Goal: Task Accomplishment & Management: Manage account settings

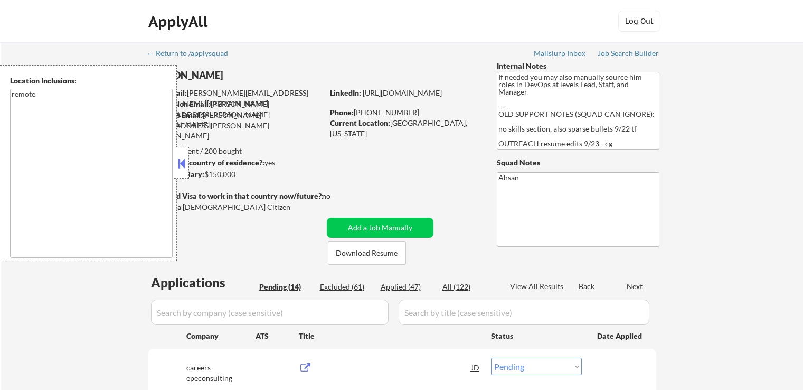
select select ""pending""
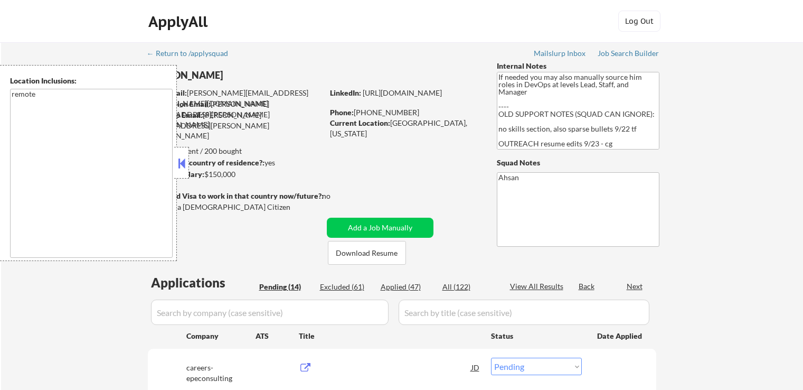
select select ""pending""
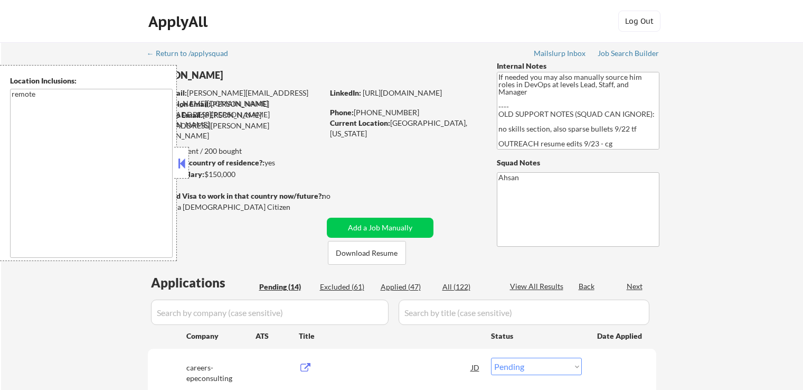
select select ""pending""
click at [182, 169] on button at bounding box center [182, 163] width 12 height 16
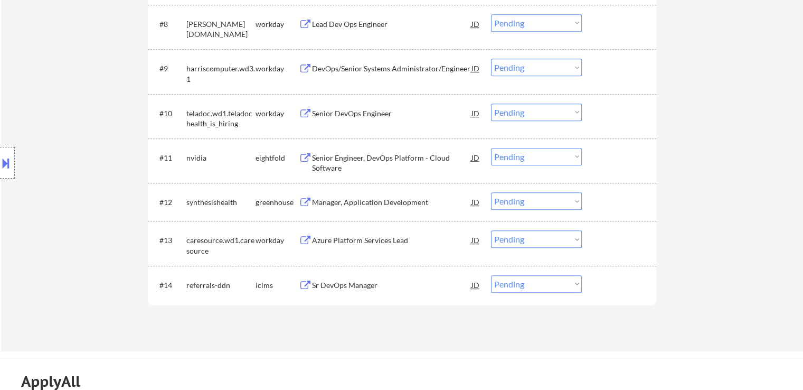
scroll to position [792, 0]
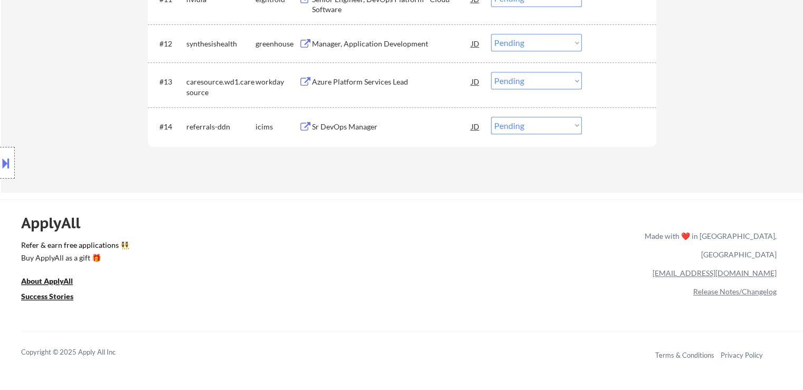
click at [310, 83] on button at bounding box center [305, 82] width 13 height 10
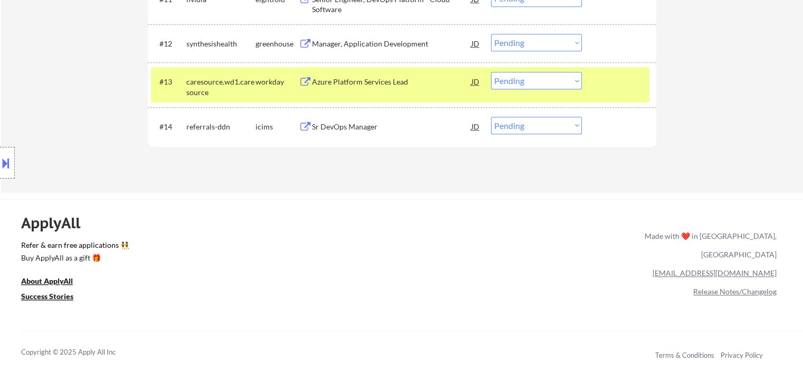
click at [310, 48] on button at bounding box center [305, 44] width 13 height 10
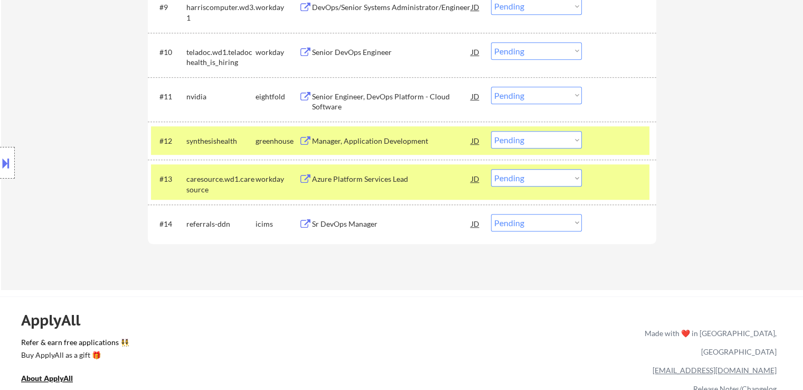
scroll to position [686, 0]
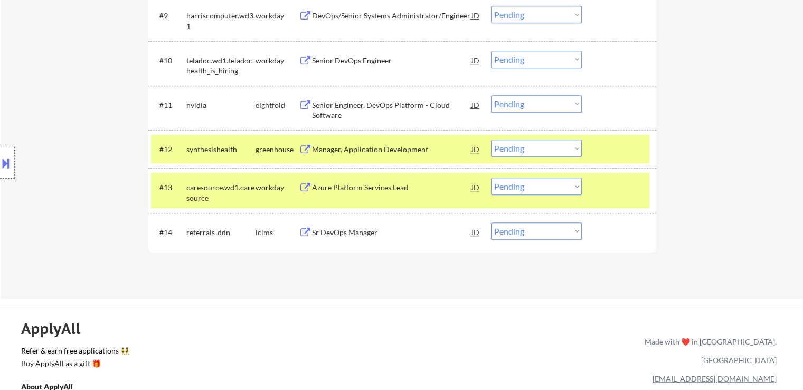
click at [317, 65] on div "Senior DevOps Engineer" at bounding box center [391, 60] width 159 height 11
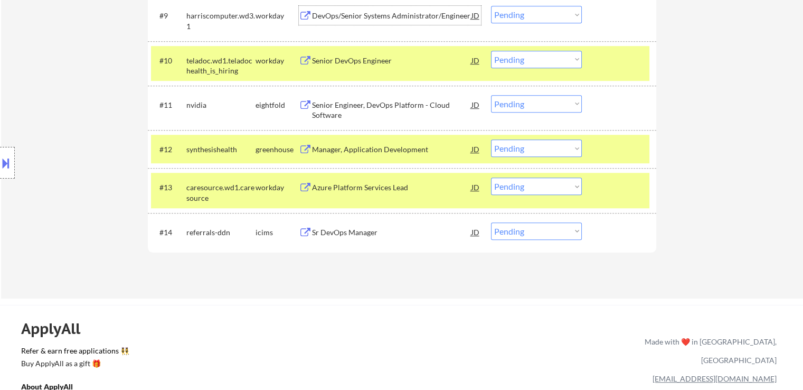
click at [319, 22] on div "DevOps/Senior Systems Administrator/Engineer" at bounding box center [391, 15] width 159 height 19
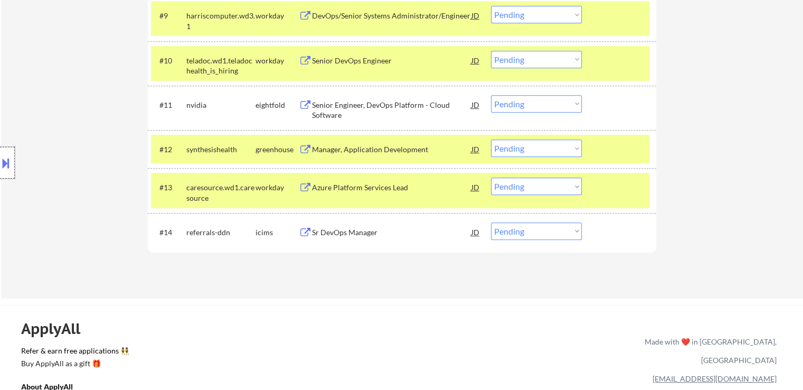
click at [13, 168] on div at bounding box center [7, 163] width 15 height 32
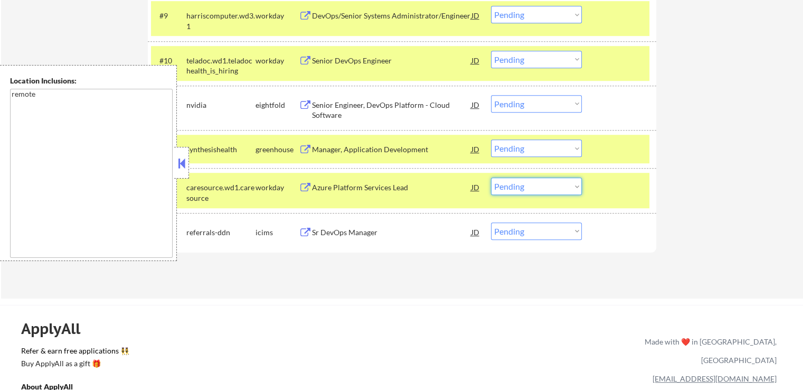
click at [524, 187] on select "Choose an option... Pending Applied Excluded (Questions) Excluded (Expired) Exc…" at bounding box center [536, 185] width 91 height 17
click at [491, 177] on select "Choose an option... Pending Applied Excluded (Questions) Excluded (Expired) Exc…" at bounding box center [536, 185] width 91 height 17
select select ""pending""
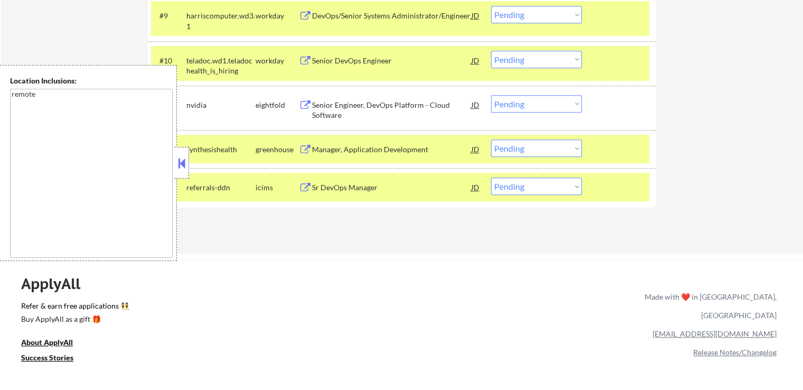
scroll to position [634, 0]
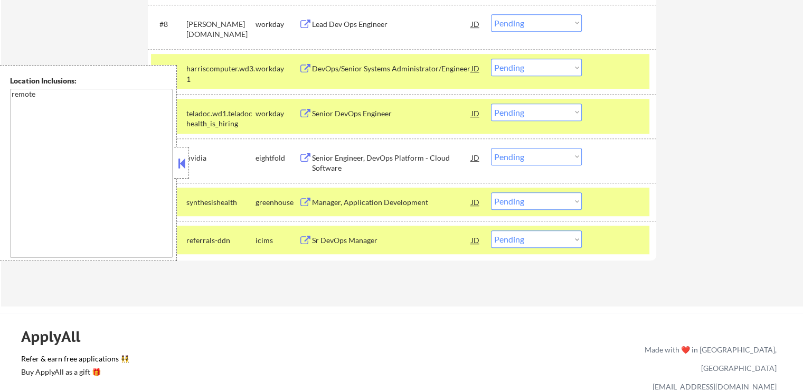
click at [544, 109] on select "Choose an option... Pending Applied Excluded (Questions) Excluded (Expired) Exc…" at bounding box center [536, 111] width 91 height 17
click at [491, 103] on select "Choose an option... Pending Applied Excluded (Questions) Excluded (Expired) Exc…" at bounding box center [536, 111] width 91 height 17
select select ""pending""
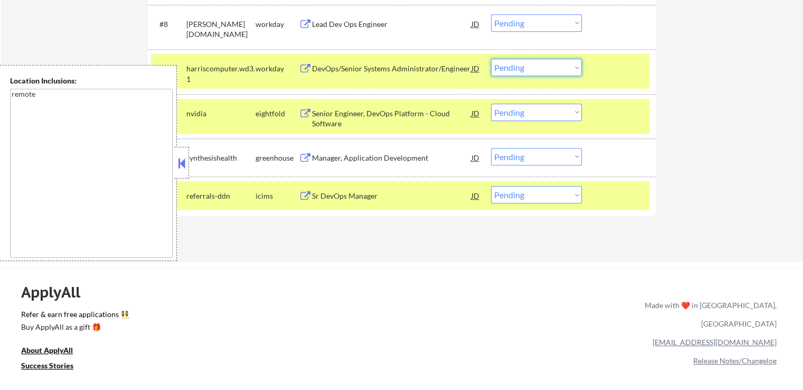
click at [526, 67] on select "Choose an option... Pending Applied Excluded (Questions) Excluded (Expired) Exc…" at bounding box center [536, 67] width 91 height 17
click at [491, 59] on select "Choose an option... Pending Applied Excluded (Questions) Excluded (Expired) Exc…" at bounding box center [536, 67] width 91 height 17
select select ""pending""
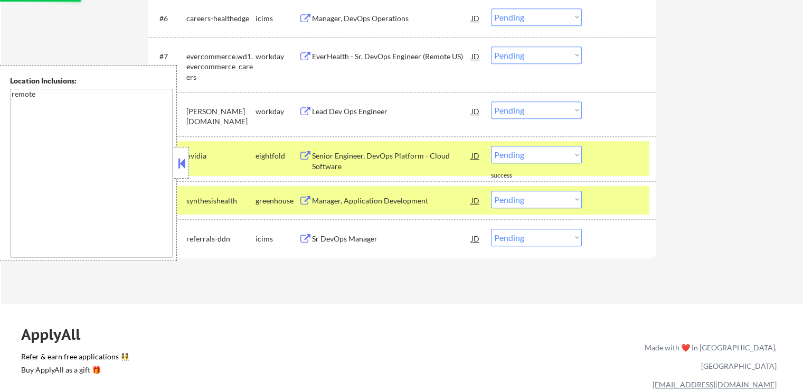
scroll to position [528, 0]
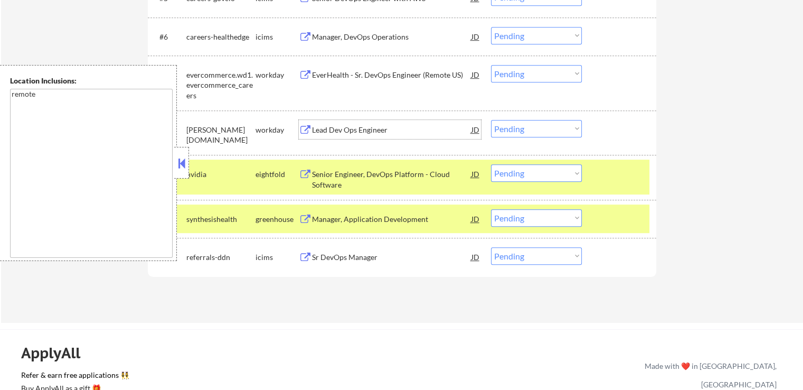
click at [328, 131] on div "Lead Dev Ops Engineer" at bounding box center [391, 130] width 159 height 11
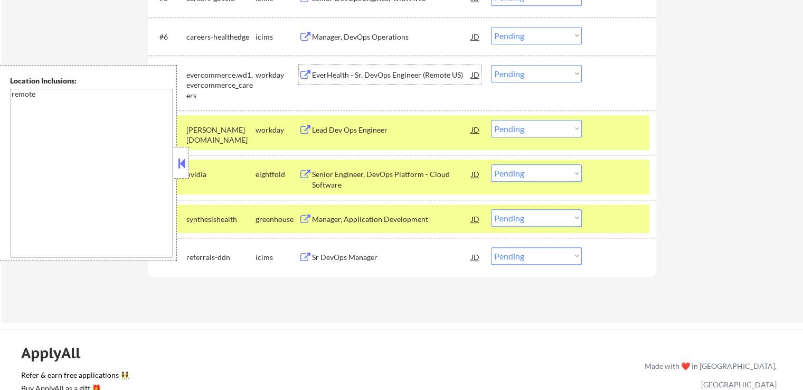
click at [312, 70] on div "EverHealth - Sr. DevOps Engineer (Remote US)" at bounding box center [391, 75] width 159 height 11
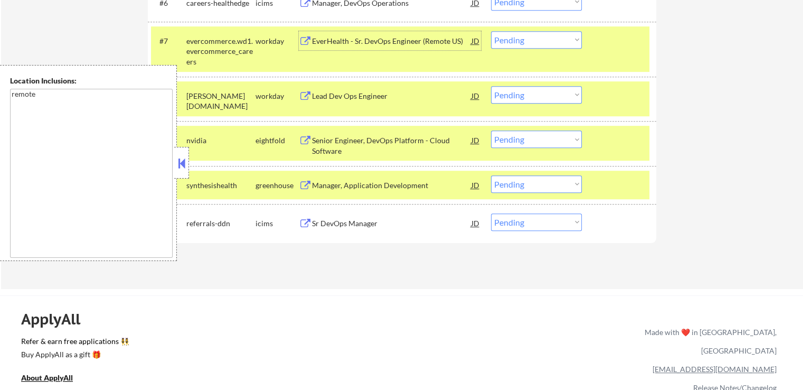
scroll to position [581, 0]
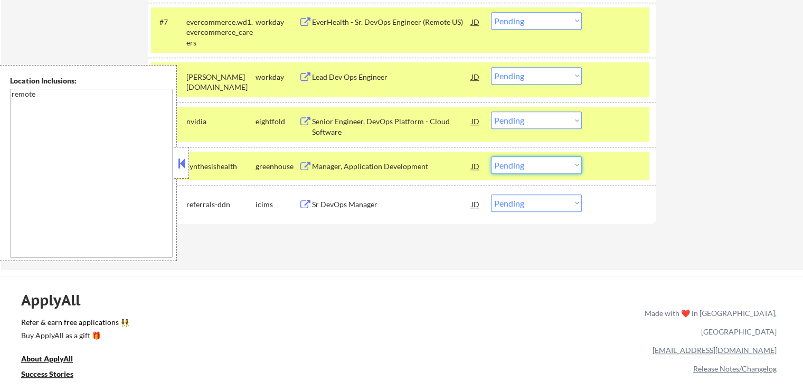
click at [555, 166] on select "Choose an option... Pending Applied Excluded (Questions) Excluded (Expired) Exc…" at bounding box center [536, 164] width 91 height 17
click at [491, 156] on select "Choose an option... Pending Applied Excluded (Questions) Excluded (Expired) Exc…" at bounding box center [536, 164] width 91 height 17
select select ""pending""
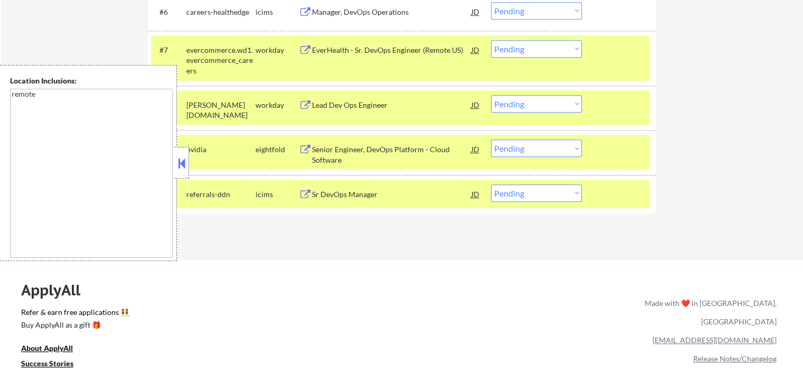
scroll to position [528, 0]
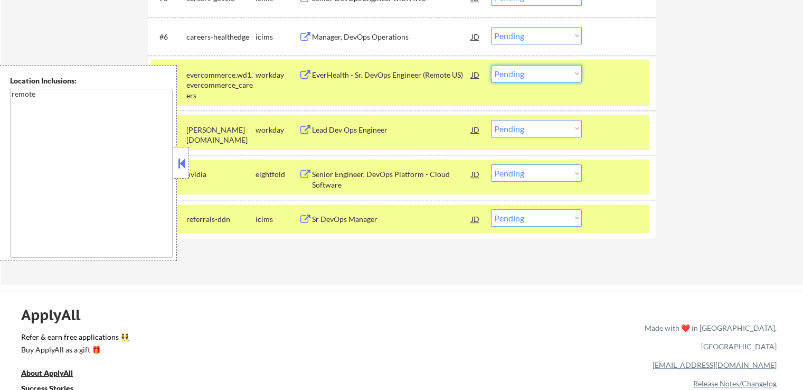
click at [505, 75] on select "Choose an option... Pending Applied Excluded (Questions) Excluded (Expired) Exc…" at bounding box center [536, 73] width 91 height 17
click at [491, 65] on select "Choose an option... Pending Applied Excluded (Questions) Excluded (Expired) Exc…" at bounding box center [536, 73] width 91 height 17
select select ""pending""
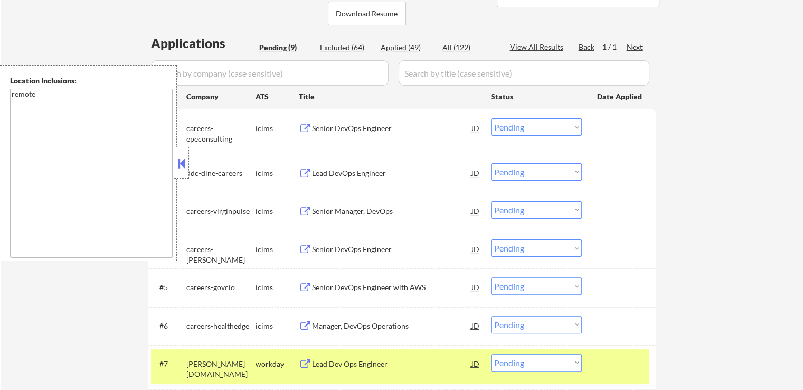
scroll to position [264, 0]
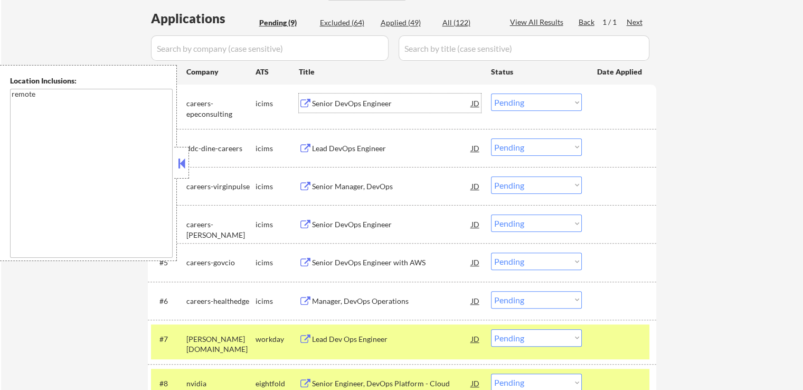
click at [340, 103] on div "Senior DevOps Engineer" at bounding box center [391, 103] width 159 height 11
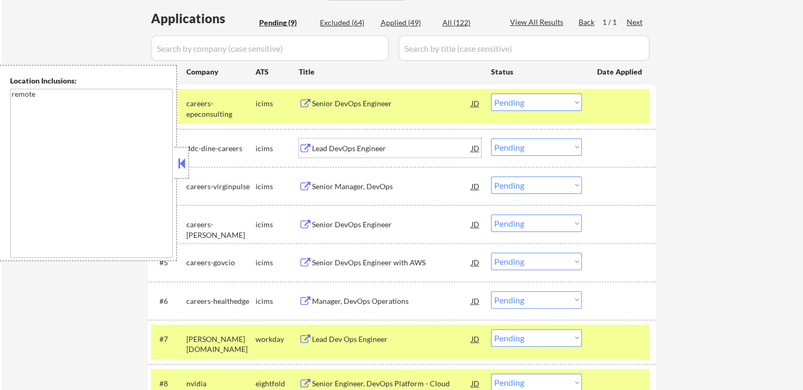
click at [332, 153] on div "Lead DevOps Engineer" at bounding box center [391, 148] width 159 height 11
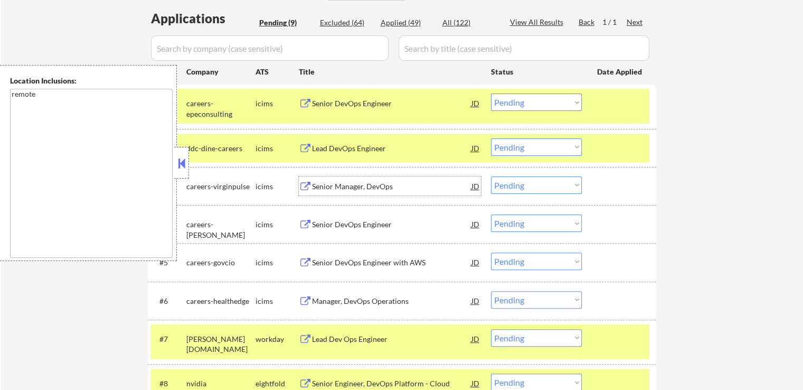
click at [331, 182] on div "Senior Manager, DevOps" at bounding box center [391, 186] width 159 height 11
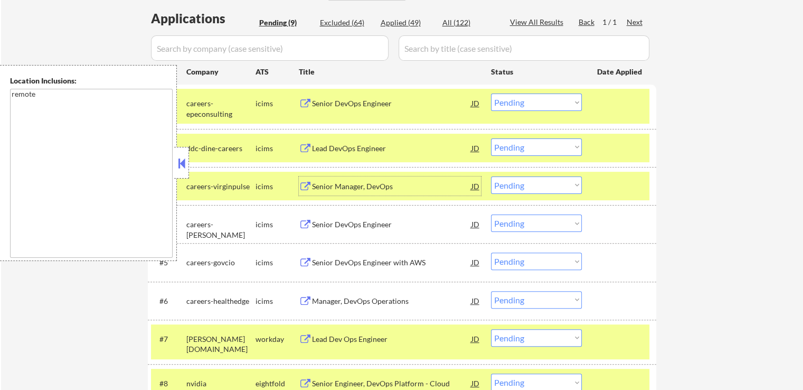
click at [543, 104] on select "Choose an option... Pending Applied Excluded (Questions) Excluded (Expired) Exc…" at bounding box center [536, 101] width 91 height 17
click at [491, 93] on select "Choose an option... Pending Applied Excluded (Questions) Excluded (Expired) Exc…" at bounding box center [536, 101] width 91 height 17
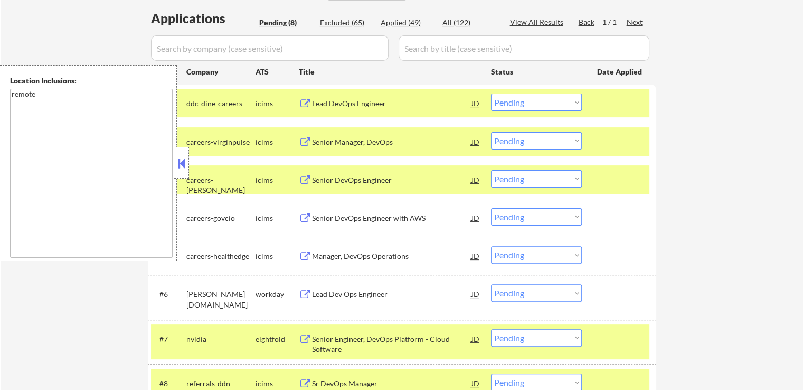
click at [182, 157] on button at bounding box center [182, 163] width 12 height 16
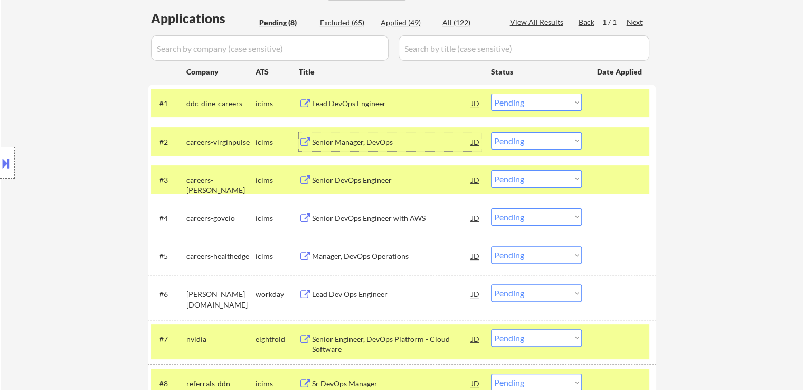
click at [317, 137] on div "Senior Manager, DevOps" at bounding box center [391, 142] width 159 height 11
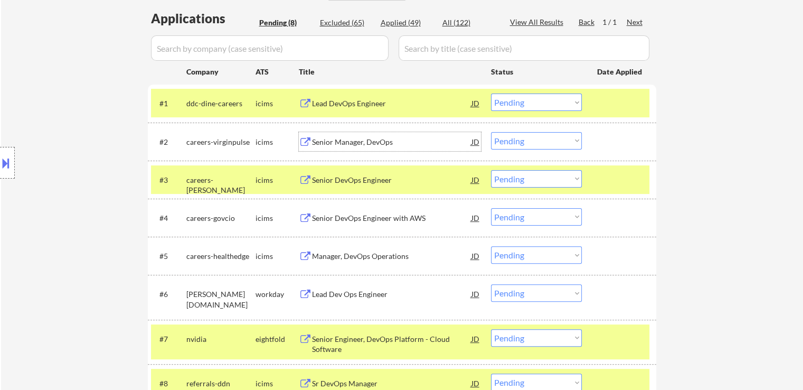
click at [322, 137] on div "Senior Manager, DevOps" at bounding box center [391, 142] width 159 height 11
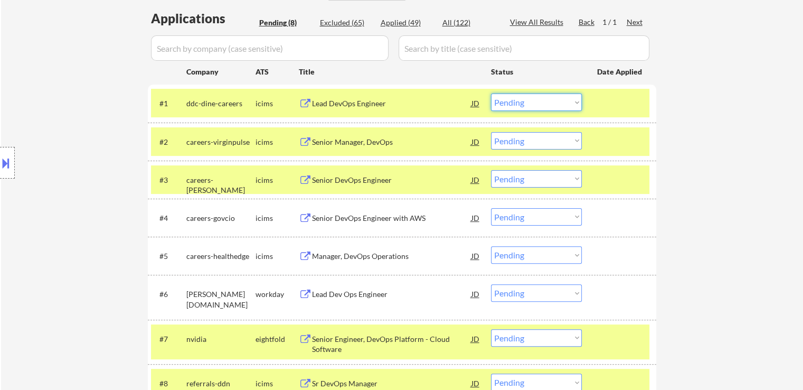
click at [527, 104] on select "Choose an option... Pending Applied Excluded (Questions) Excluded (Expired) Exc…" at bounding box center [536, 101] width 91 height 17
click at [491, 93] on select "Choose an option... Pending Applied Excluded (Questions) Excluded (Expired) Exc…" at bounding box center [536, 101] width 91 height 17
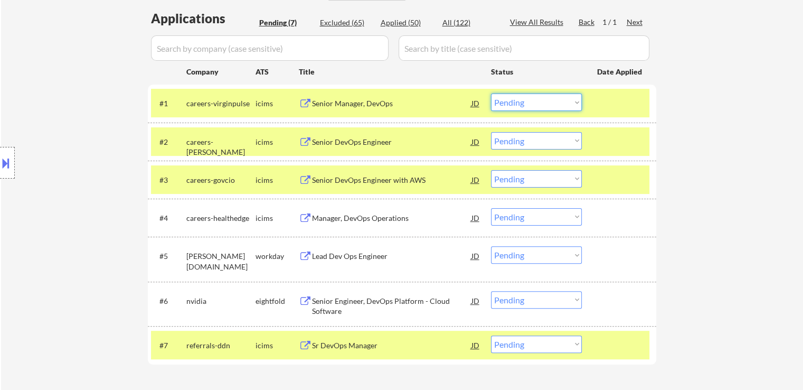
drag, startPoint x: 525, startPoint y: 100, endPoint x: 530, endPoint y: 110, distance: 11.1
click at [526, 100] on select "Choose an option... Pending Applied Excluded (Questions) Excluded (Expired) Exc…" at bounding box center [536, 101] width 91 height 17
click at [491, 93] on select "Choose an option... Pending Applied Excluded (Questions) Excluded (Expired) Exc…" at bounding box center [536, 101] width 91 height 17
select select ""pending""
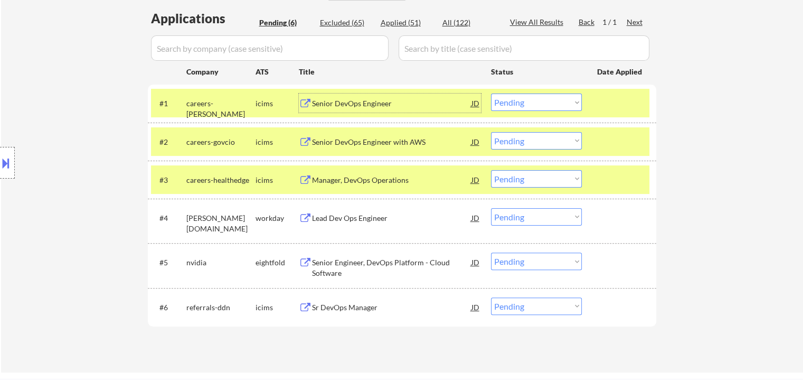
click at [338, 103] on div "Senior DevOps Engineer" at bounding box center [391, 103] width 159 height 11
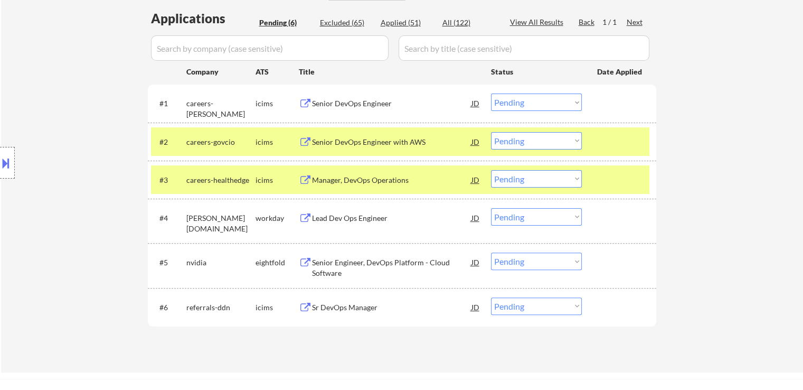
click at [341, 139] on div "Senior DevOps Engineer with AWS" at bounding box center [391, 142] width 159 height 11
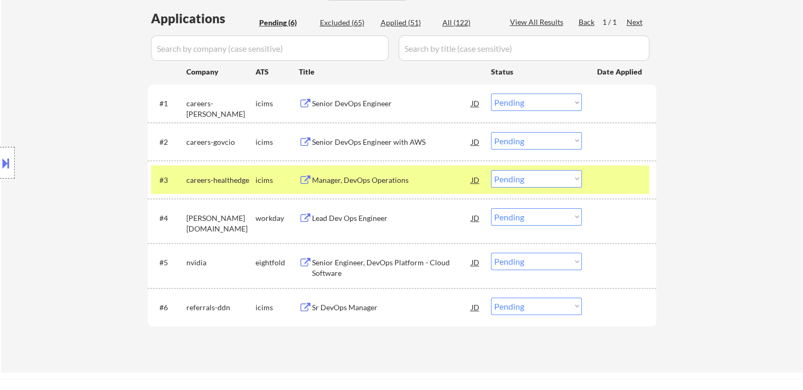
click at [331, 181] on div "Manager, DevOps Operations" at bounding box center [391, 180] width 159 height 11
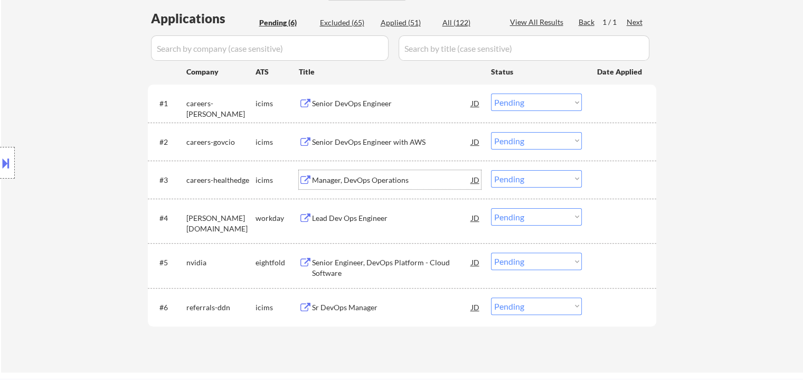
drag, startPoint x: 518, startPoint y: 181, endPoint x: 526, endPoint y: 185, distance: 9.2
click at [520, 181] on select "Choose an option... Pending Applied Excluded (Questions) Excluded (Expired) Exc…" at bounding box center [536, 178] width 91 height 17
click at [491, 170] on select "Choose an option... Pending Applied Excluded (Questions) Excluded (Expired) Exc…" at bounding box center [536, 178] width 91 height 17
select select ""pending""
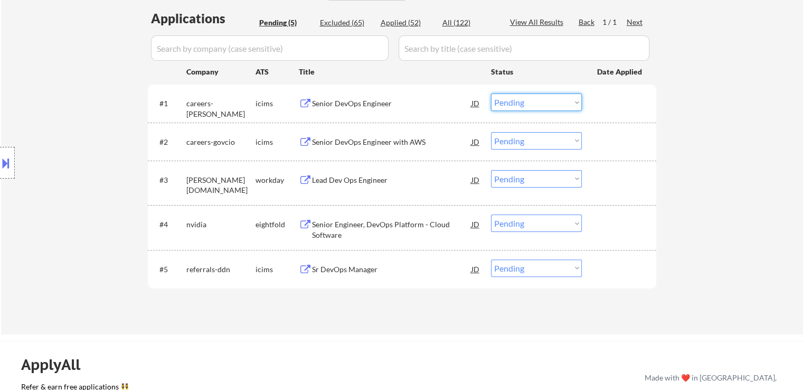
drag, startPoint x: 524, startPoint y: 102, endPoint x: 527, endPoint y: 110, distance: 8.3
click at [526, 104] on select "Choose an option... Pending Applied Excluded (Questions) Excluded (Expired) Exc…" at bounding box center [536, 101] width 91 height 17
click at [491, 93] on select "Choose an option... Pending Applied Excluded (Questions) Excluded (Expired) Exc…" at bounding box center [536, 101] width 91 height 17
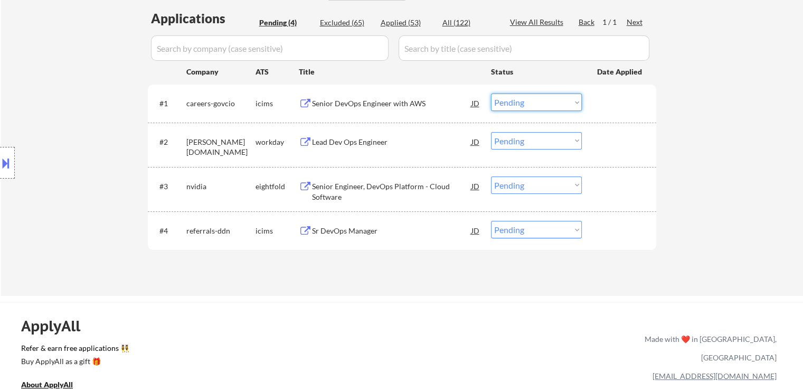
click at [553, 104] on select "Choose an option... Pending Applied Excluded (Questions) Excluded (Expired) Exc…" at bounding box center [536, 101] width 91 height 17
click at [491, 93] on select "Choose an option... Pending Applied Excluded (Questions) Excluded (Expired) Exc…" at bounding box center [536, 101] width 91 height 17
select select ""pending""
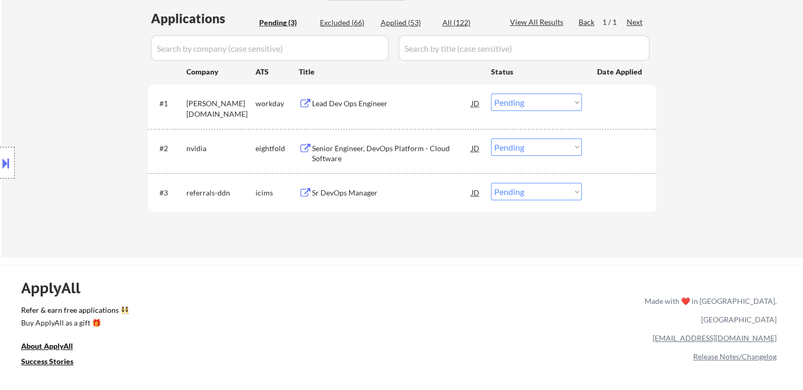
click at [332, 150] on div "Senior Engineer, DevOps Platform - Cloud Software" at bounding box center [391, 153] width 159 height 21
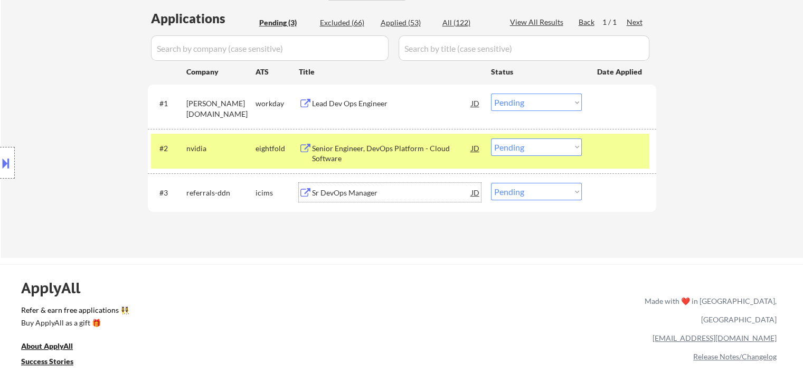
click at [332, 188] on div "Sr DevOps Manager" at bounding box center [391, 192] width 159 height 11
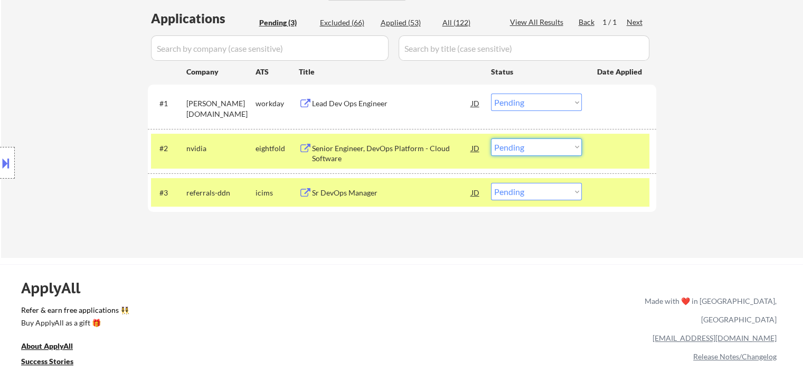
click at [519, 143] on select "Choose an option... Pending Applied Excluded (Questions) Excluded (Expired) Exc…" at bounding box center [536, 146] width 91 height 17
click at [491, 138] on select "Choose an option... Pending Applied Excluded (Questions) Excluded (Expired) Exc…" at bounding box center [536, 146] width 91 height 17
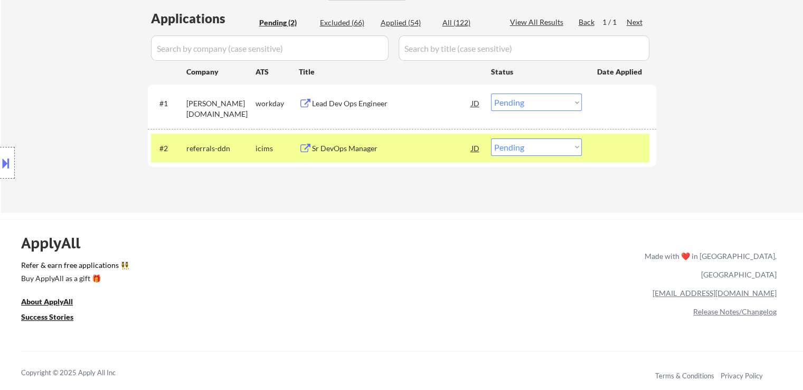
click at [545, 146] on select "Choose an option... Pending Applied Excluded (Questions) Excluded (Expired) Exc…" at bounding box center [536, 146] width 91 height 17
select select ""applied""
click at [491, 138] on select "Choose an option... Pending Applied Excluded (Questions) Excluded (Expired) Exc…" at bounding box center [536, 146] width 91 height 17
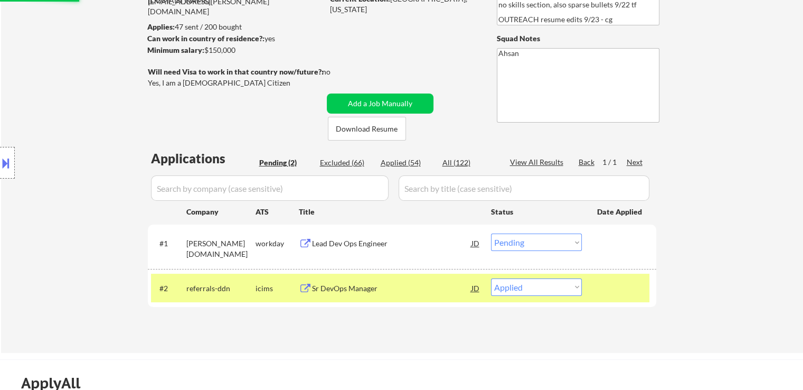
scroll to position [106, 0]
